Goal: Task Accomplishment & Management: Use online tool/utility

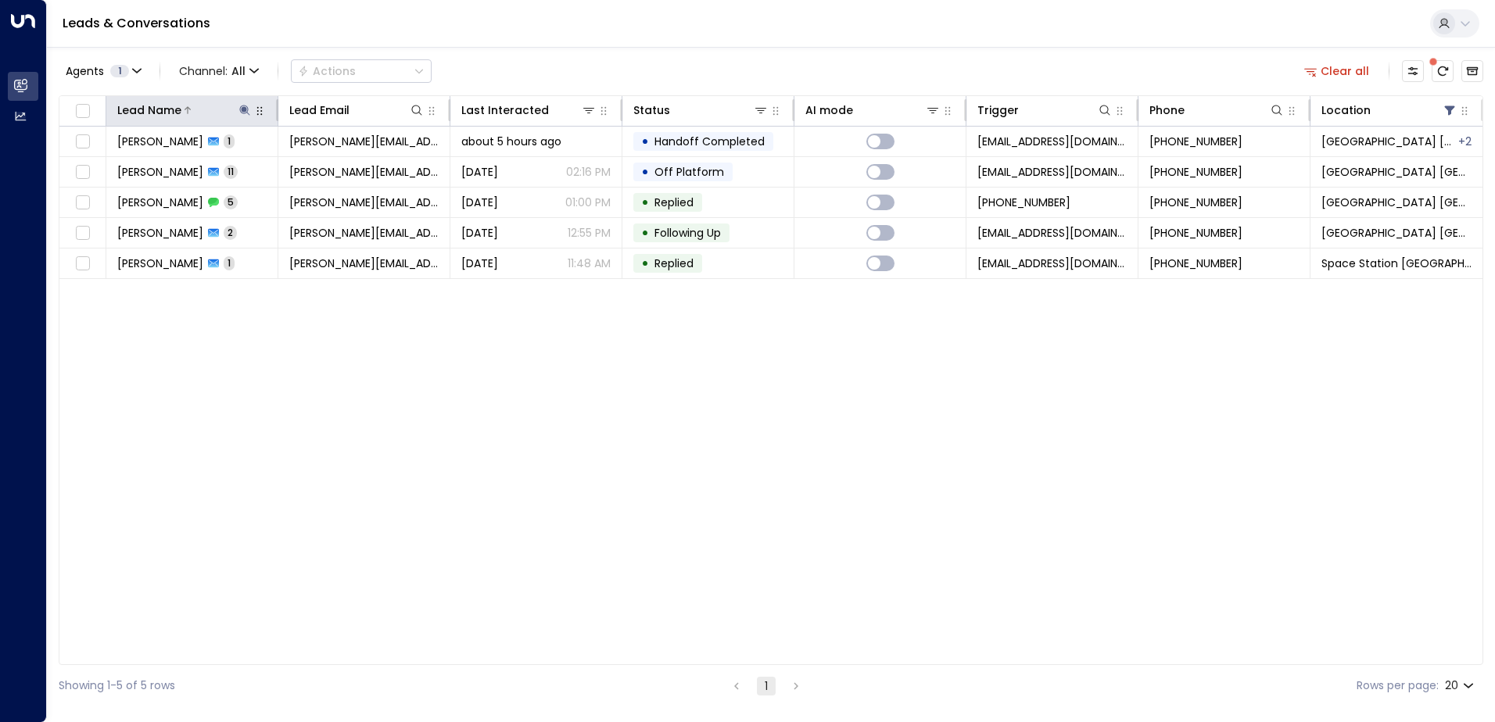
click at [238, 106] on icon at bounding box center [244, 110] width 13 height 13
drag, startPoint x: 341, startPoint y: 163, endPoint x: 271, endPoint y: 167, distance: 69.6
click at [339, 163] on icon "button" at bounding box center [343, 167] width 10 height 10
click at [271, 167] on input "text" at bounding box center [245, 166] width 216 height 29
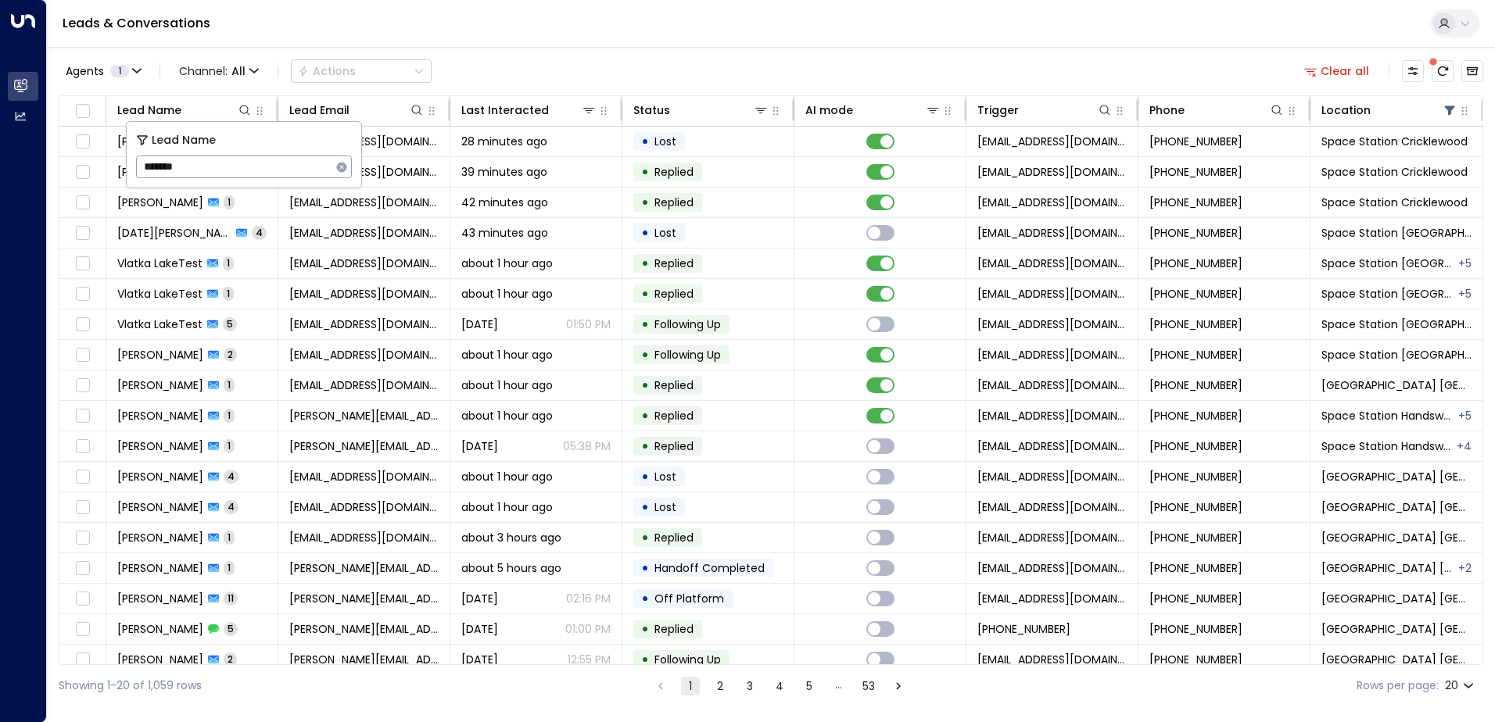
type input "*******"
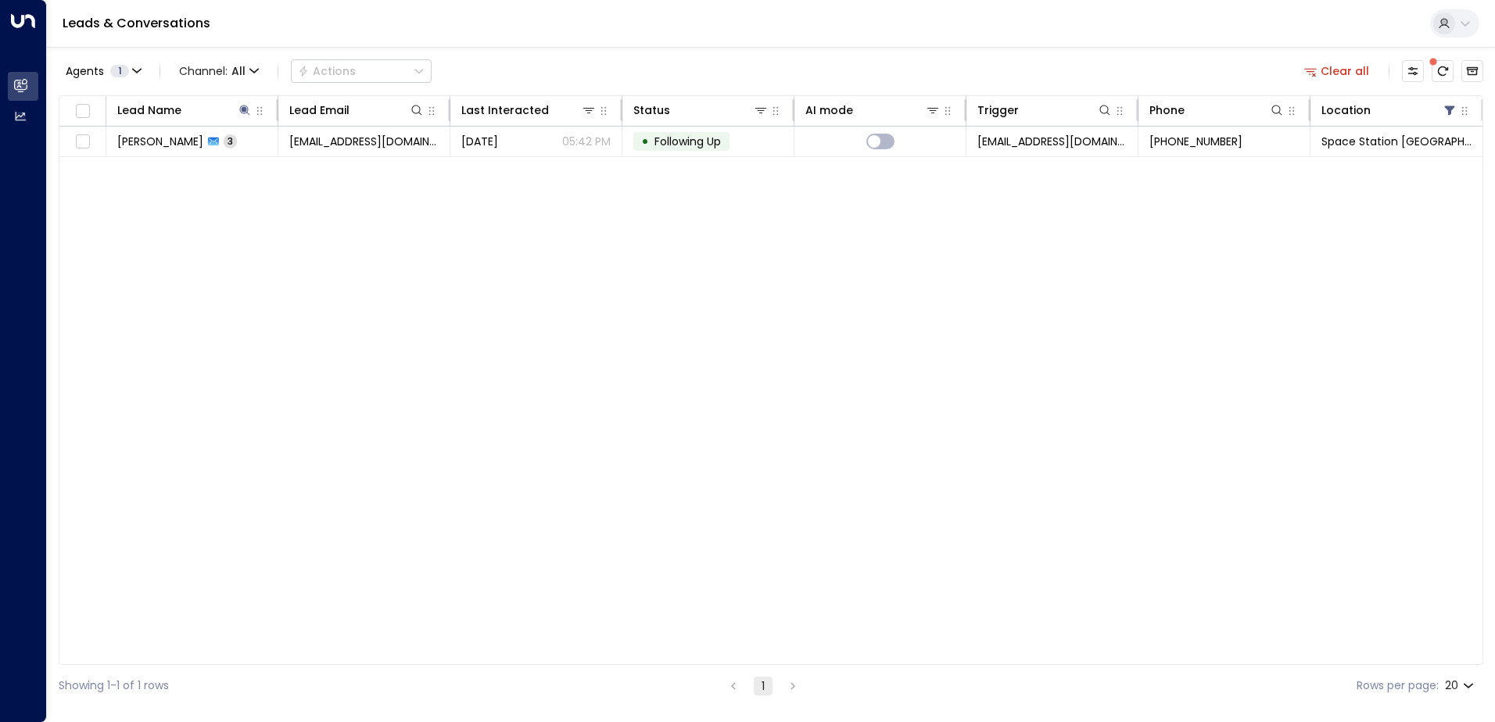
click at [632, 66] on div "Agents 1 Channel: All Actions Clear all" at bounding box center [771, 71] width 1424 height 33
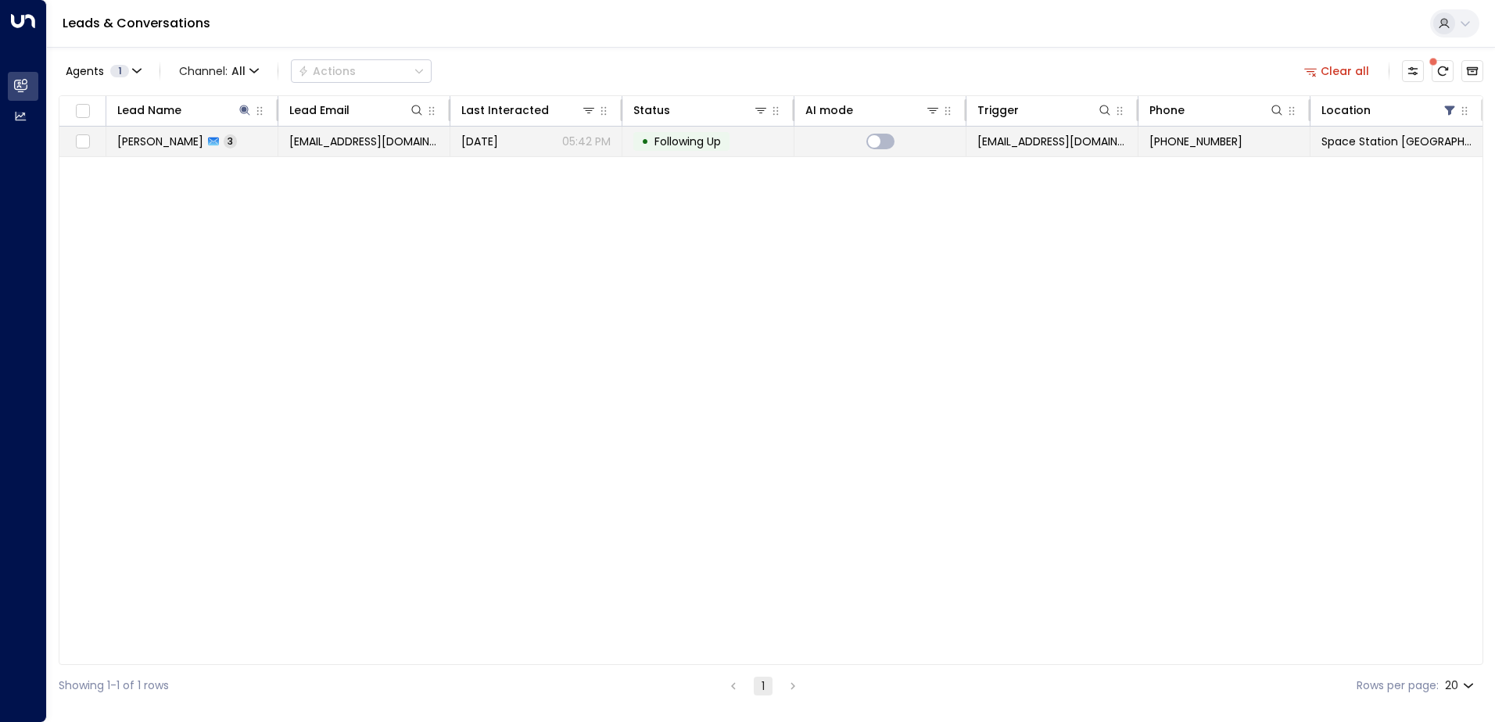
click at [317, 136] on span "[EMAIL_ADDRESS][DOMAIN_NAME]" at bounding box center [363, 142] width 149 height 16
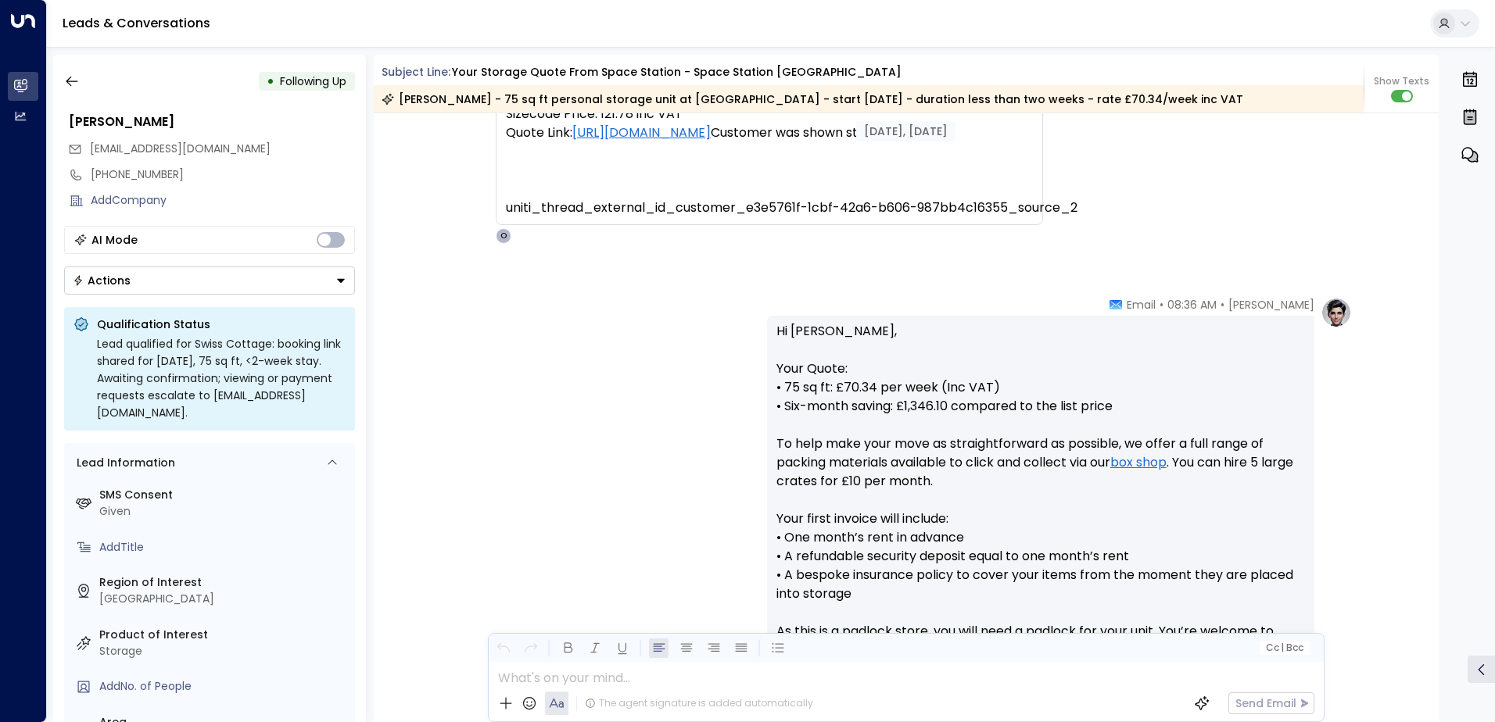
scroll to position [149, 0]
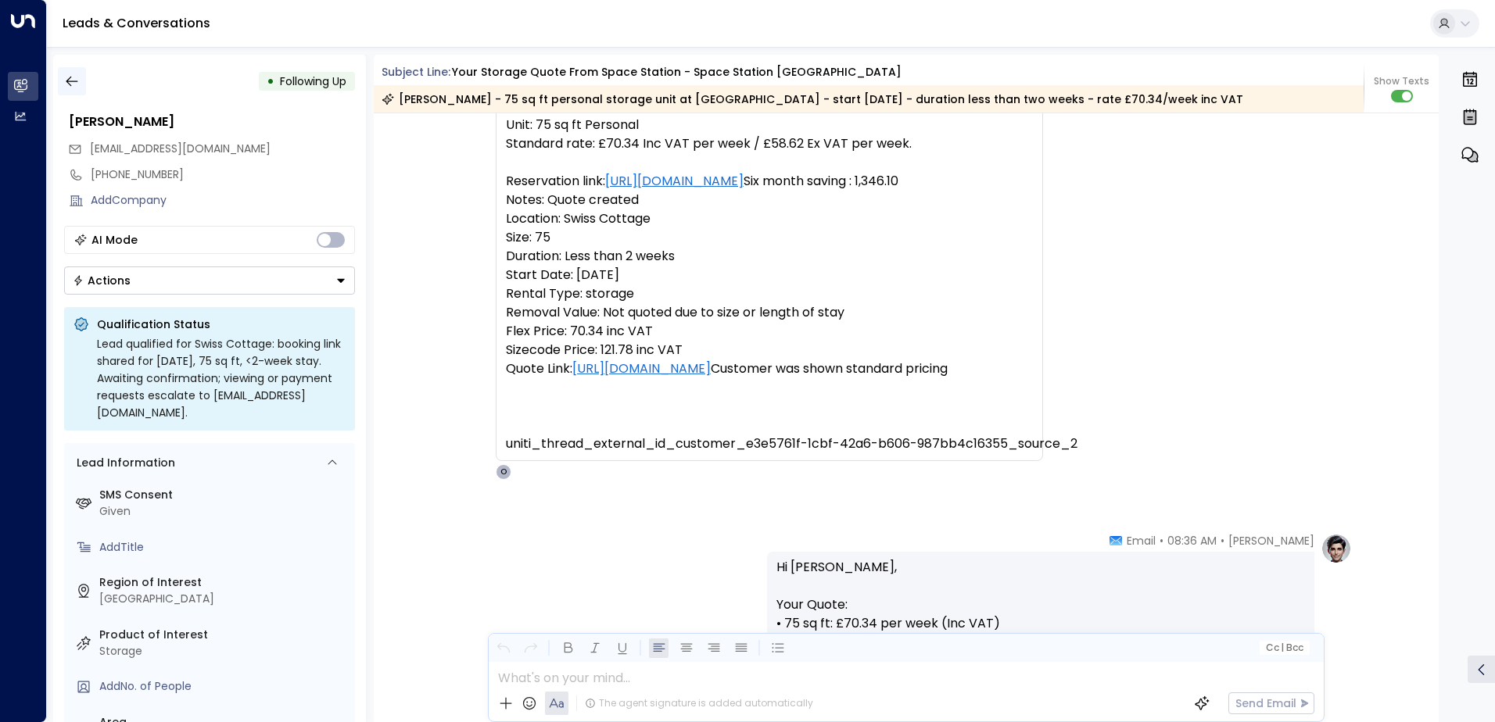
click at [67, 76] on icon "button" at bounding box center [72, 81] width 16 height 16
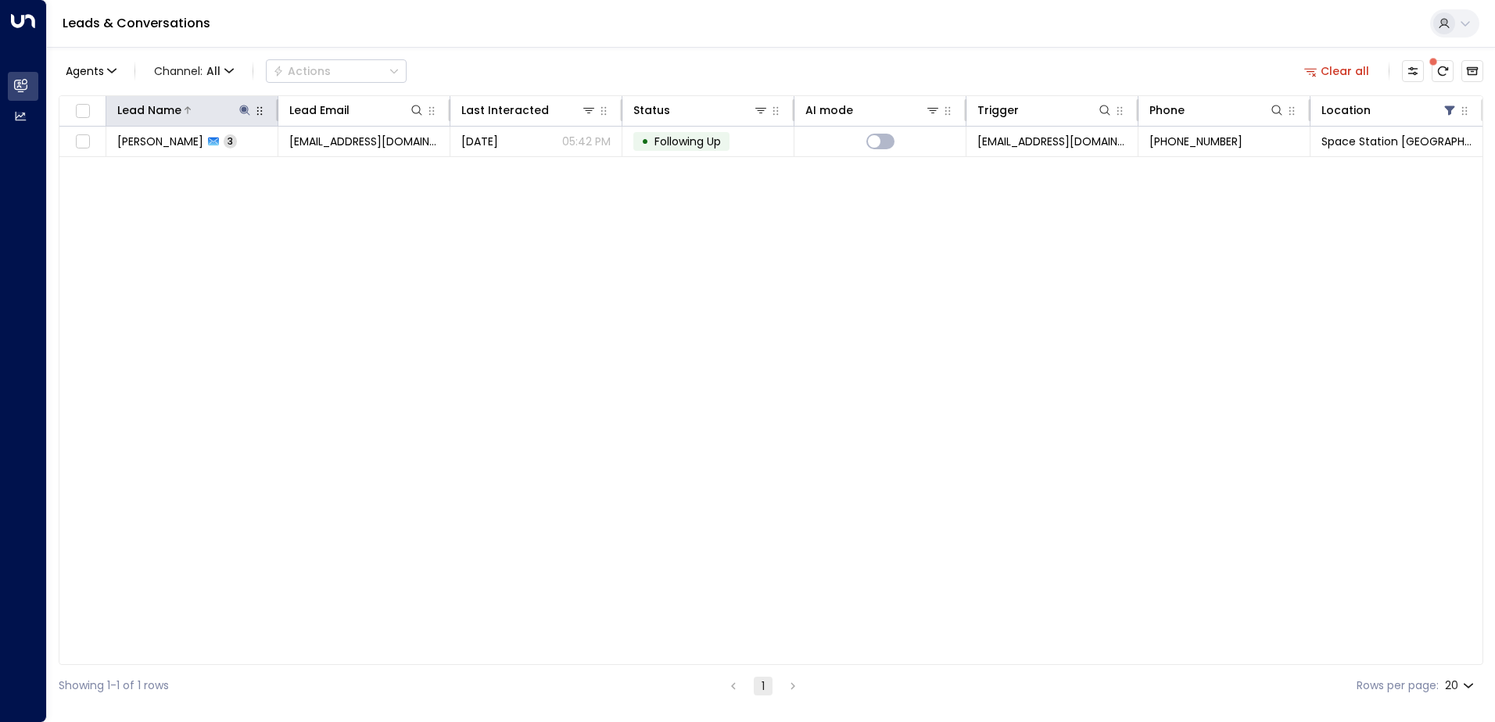
click at [246, 116] on icon at bounding box center [244, 110] width 13 height 13
type input "*"
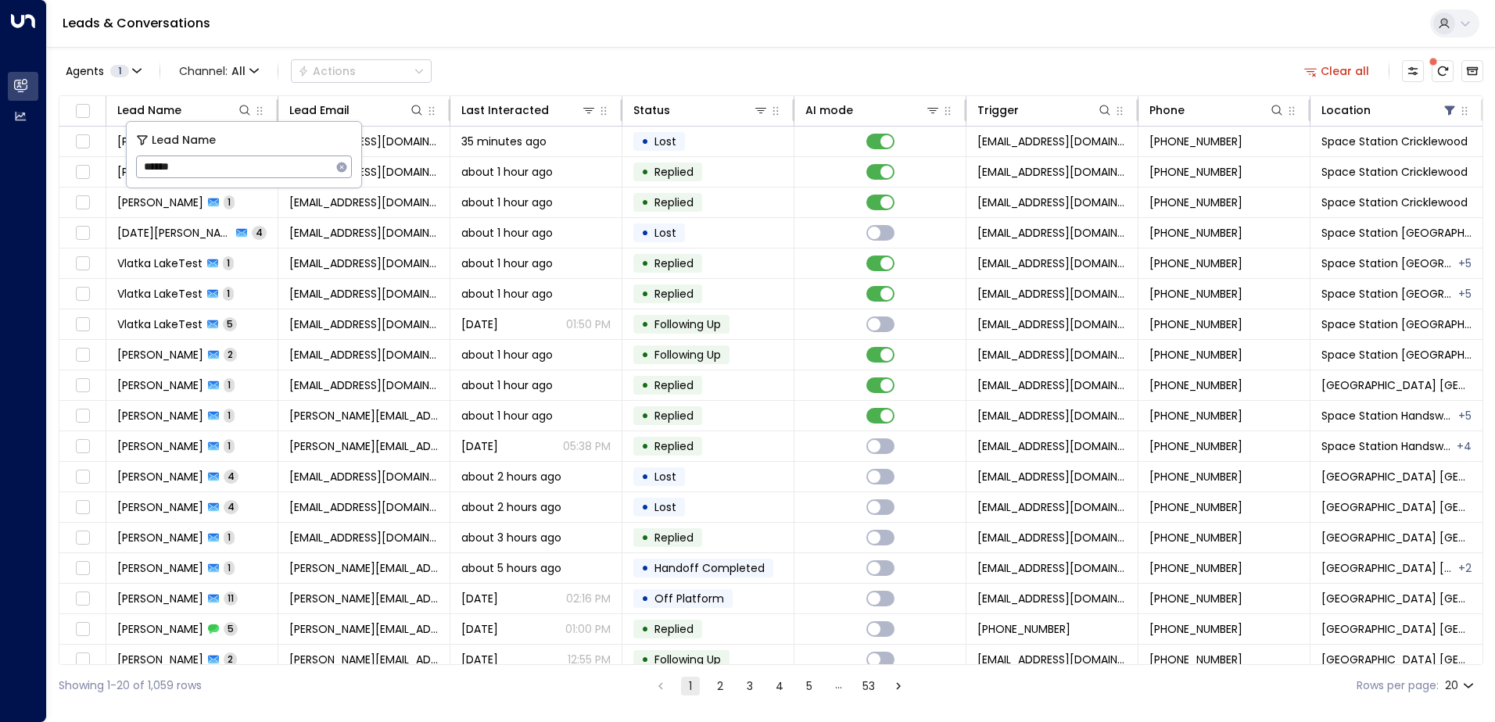
type input "******"
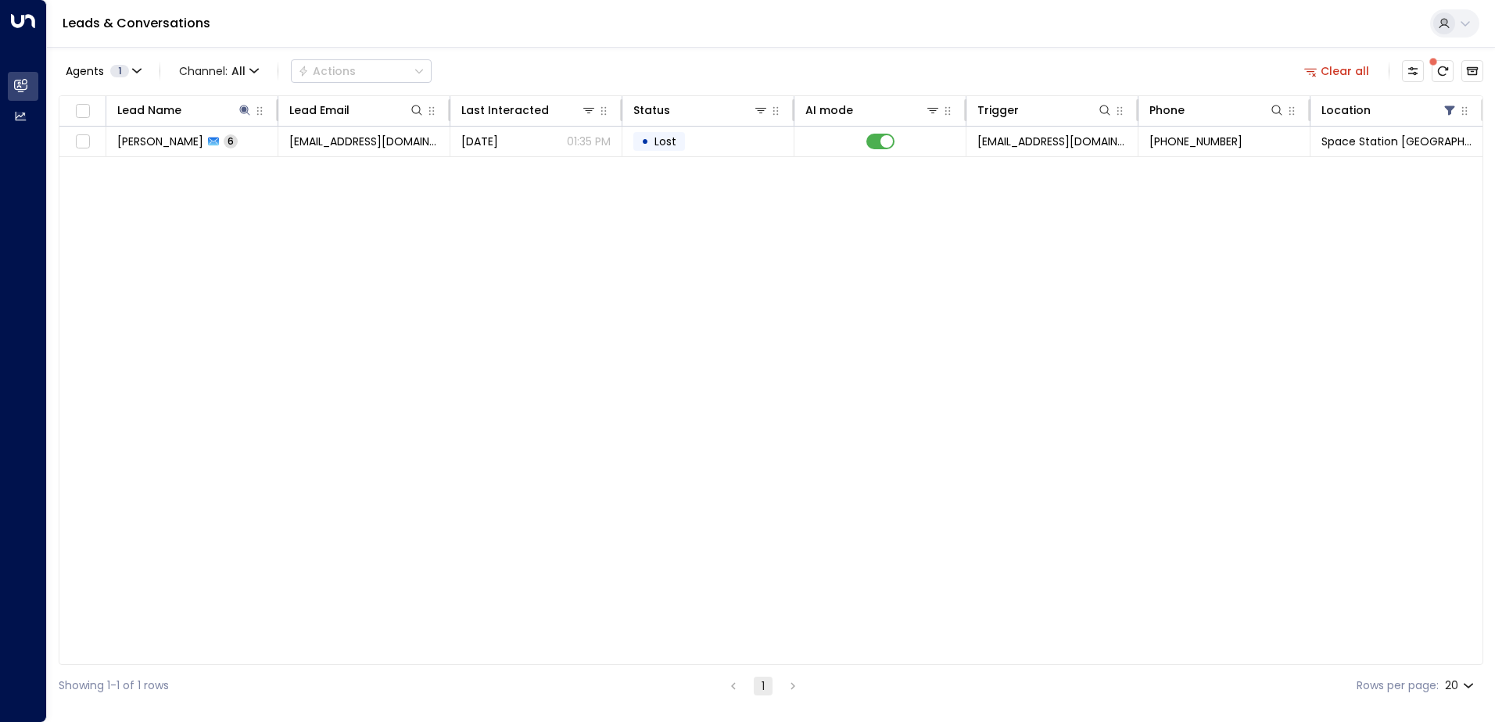
click at [512, 81] on div "Agents 1 Channel: All Actions Clear all" at bounding box center [771, 71] width 1424 height 33
